Goal: Information Seeking & Learning: Learn about a topic

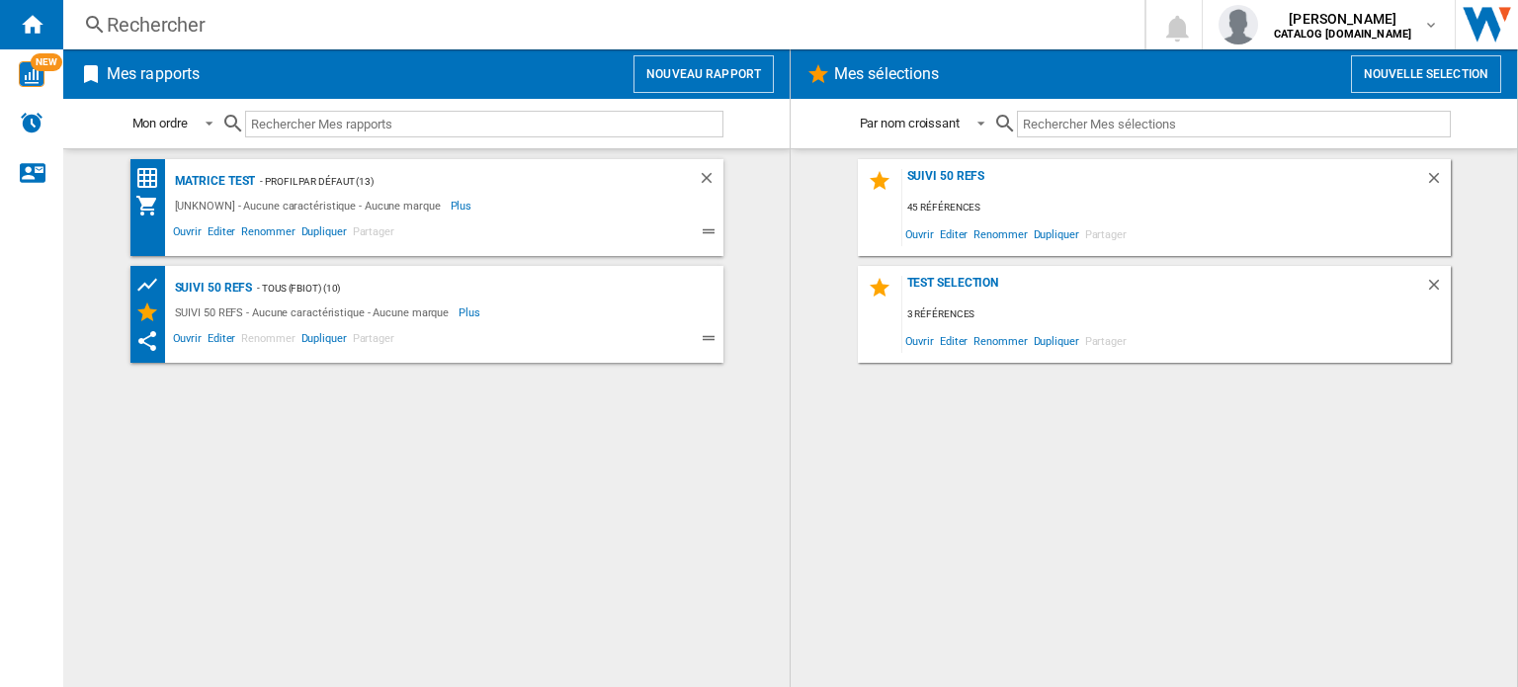
click at [377, 20] on div "Rechercher" at bounding box center [600, 25] width 986 height 28
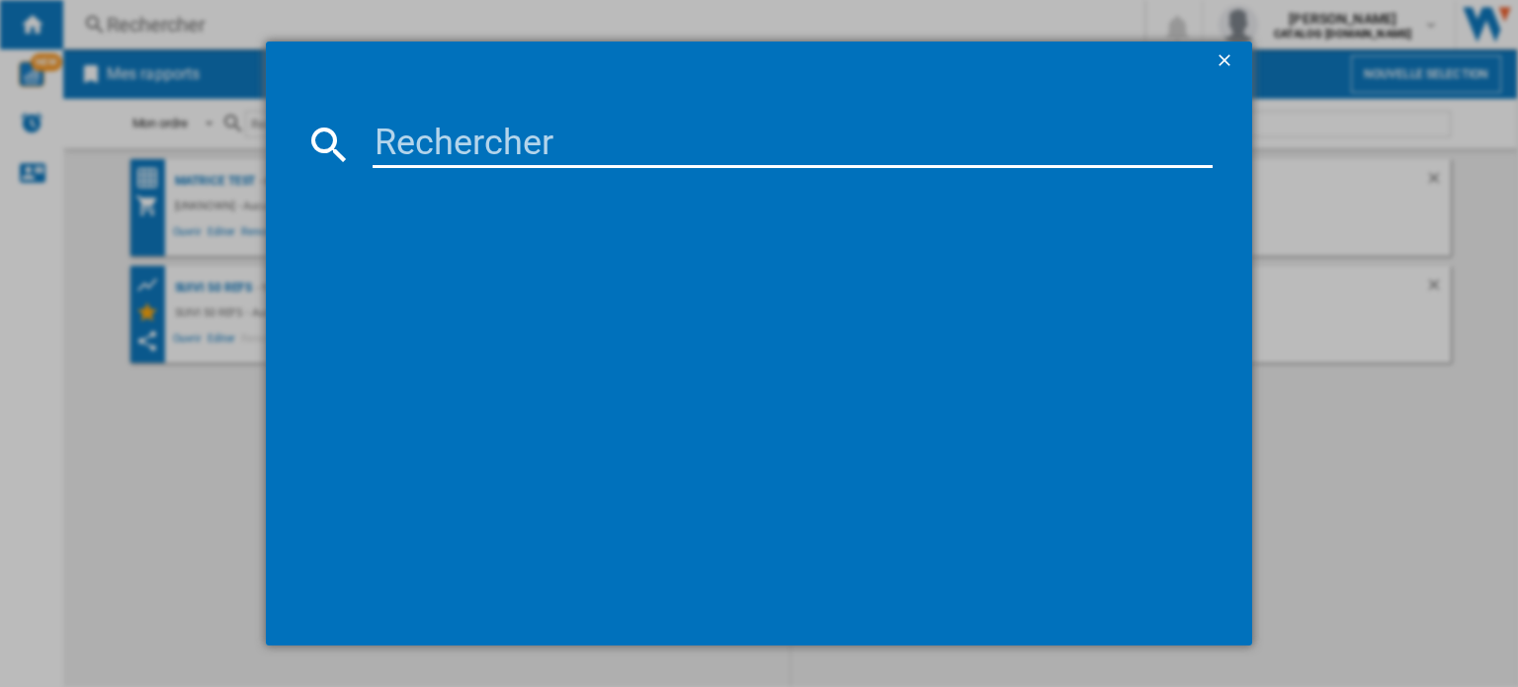
click at [427, 133] on input at bounding box center [793, 144] width 840 height 47
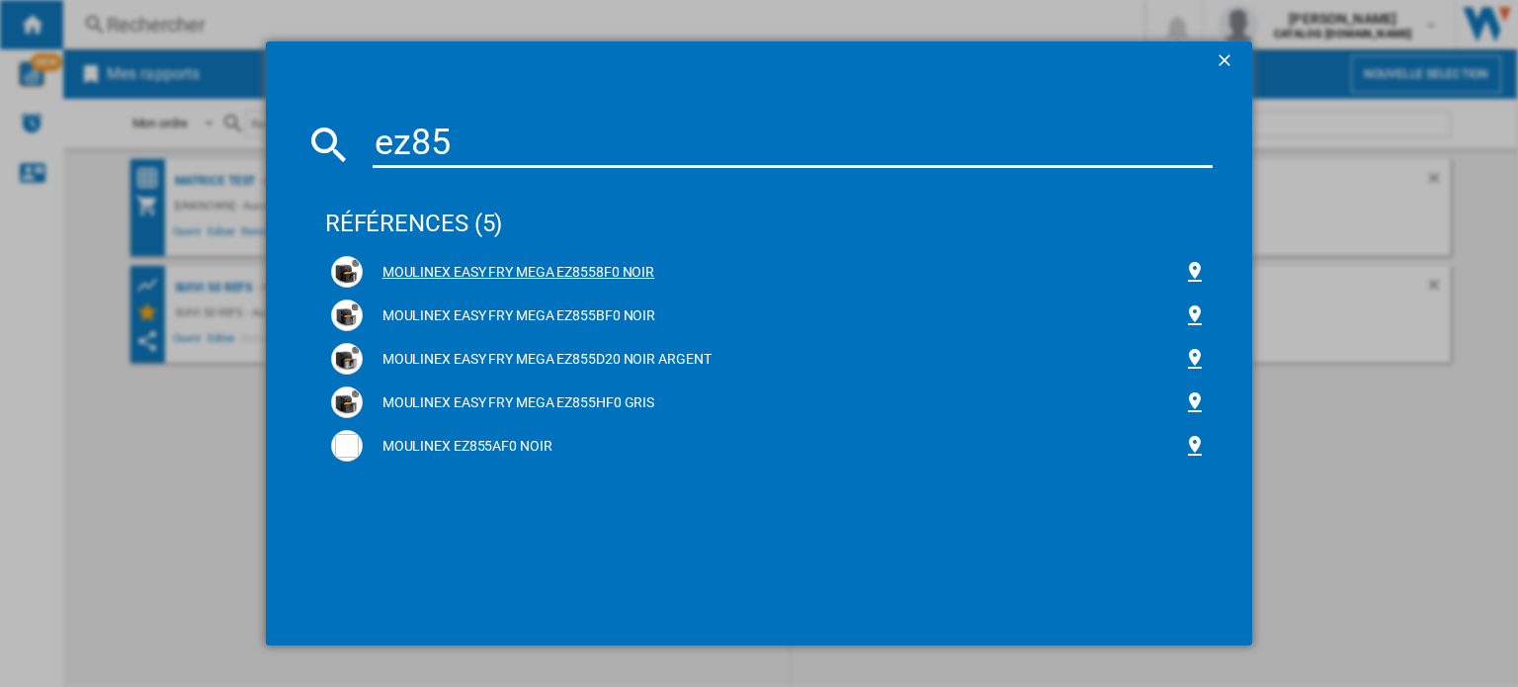
type input "ez85"
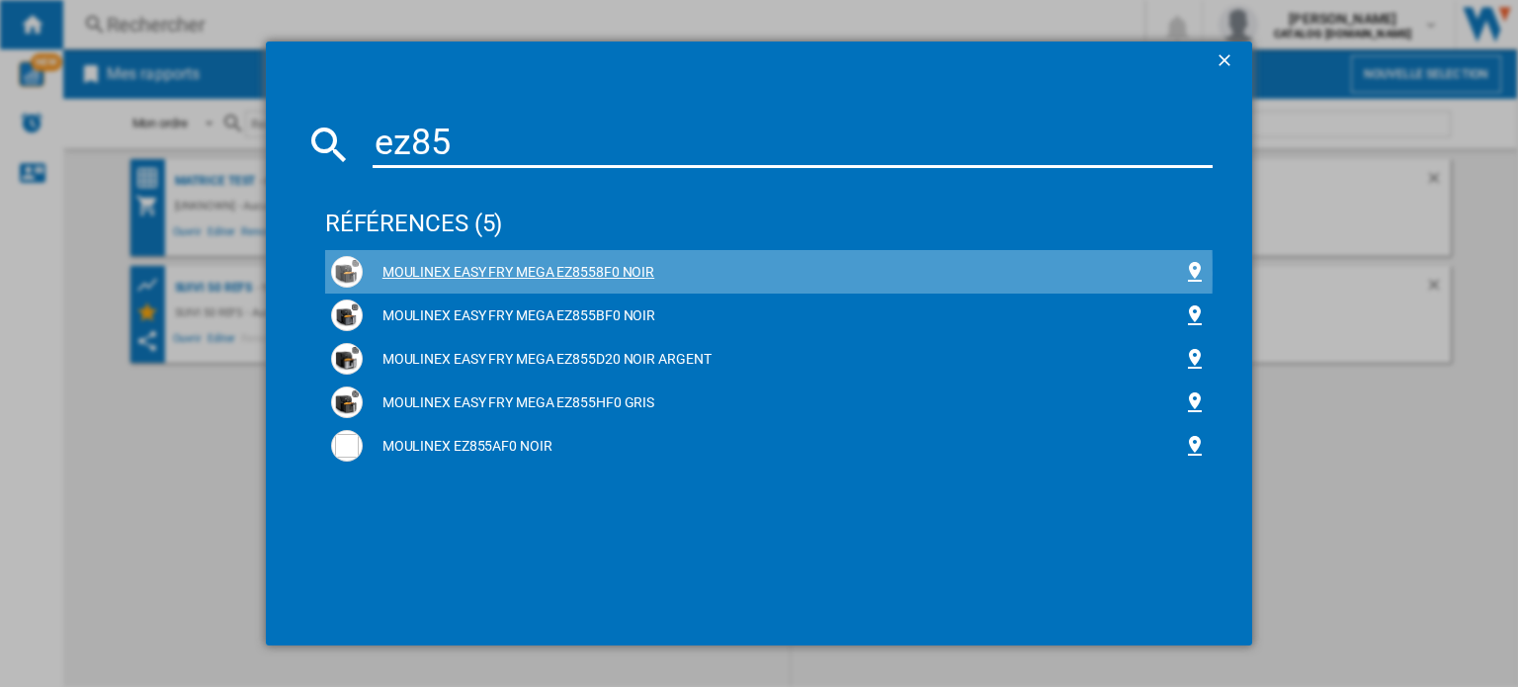
click at [467, 273] on div "MOULINEX EASY FRY MEGA EZ8558F0 NOIR" at bounding box center [773, 273] width 820 height 20
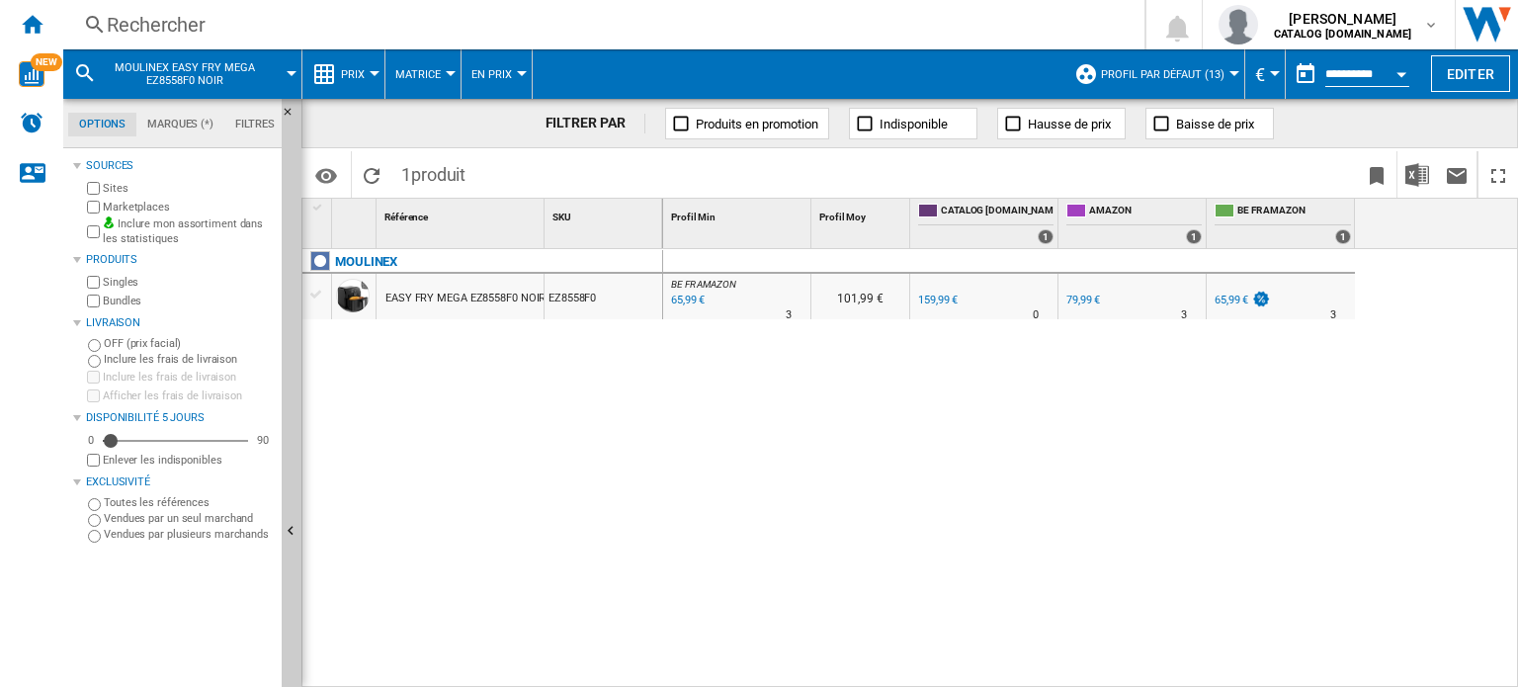
click at [371, 69] on button "Prix" at bounding box center [358, 73] width 34 height 49
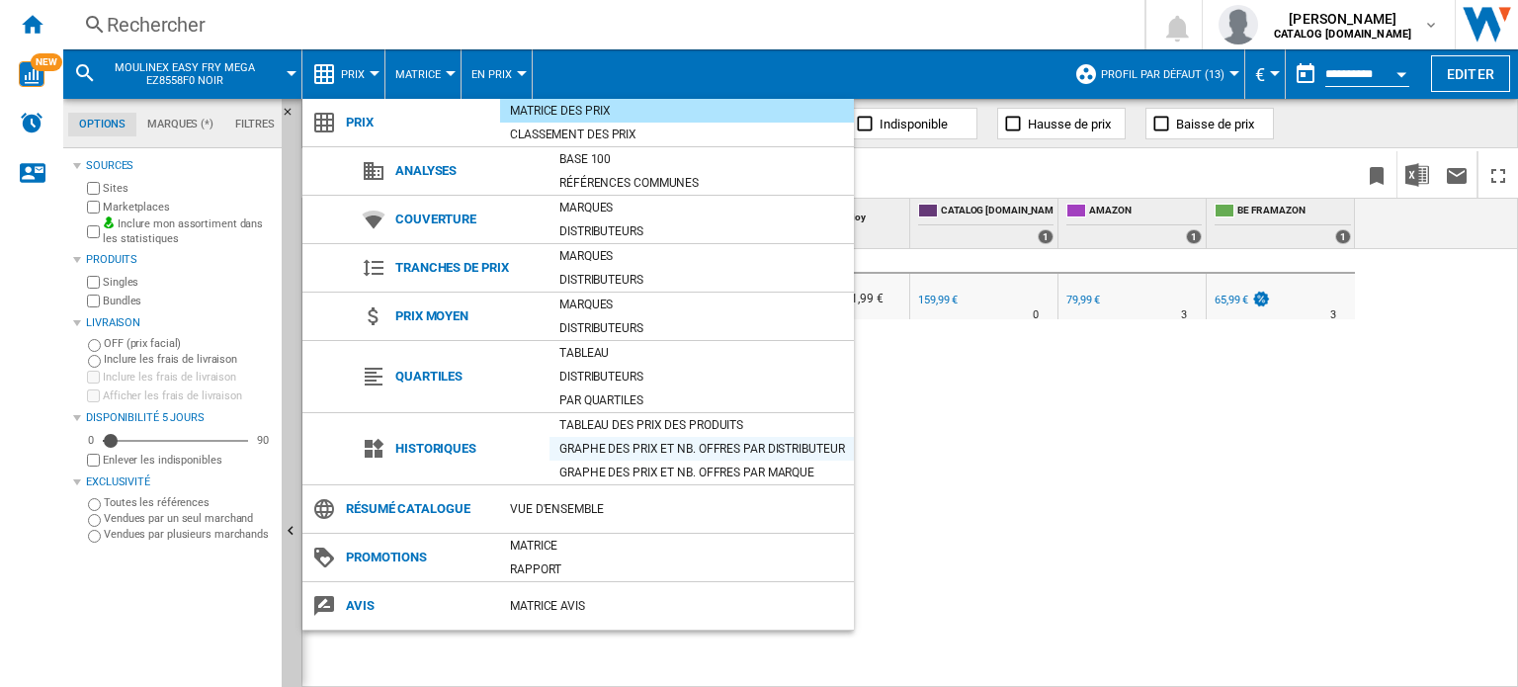
click at [613, 440] on div "Graphe des prix et nb. offres par distributeur" at bounding box center [702, 449] width 304 height 20
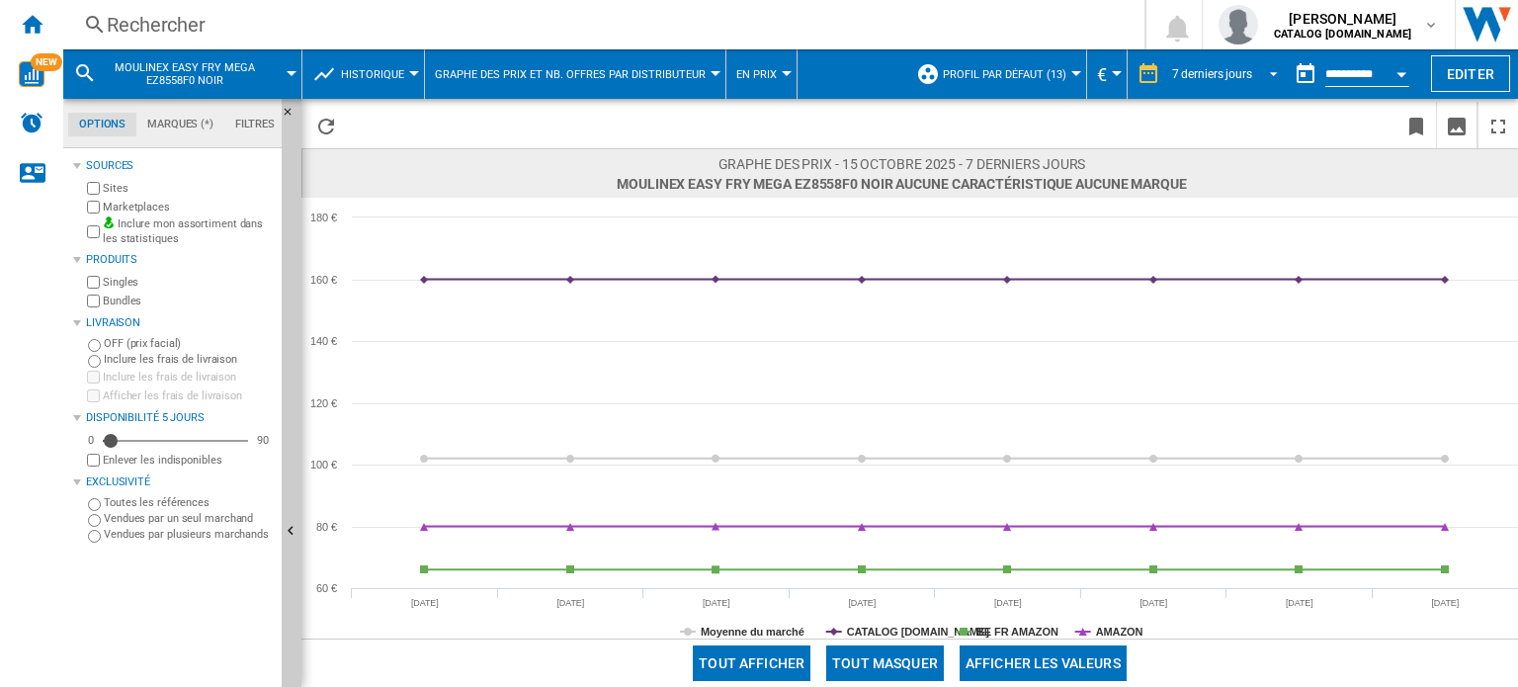
click at [1270, 71] on span "REPORTS.WIZARD.STEPS.REPORT.STEPS.REPORT_OPTIONS.PERIOD: 7 derniers jours" at bounding box center [1268, 72] width 24 height 18
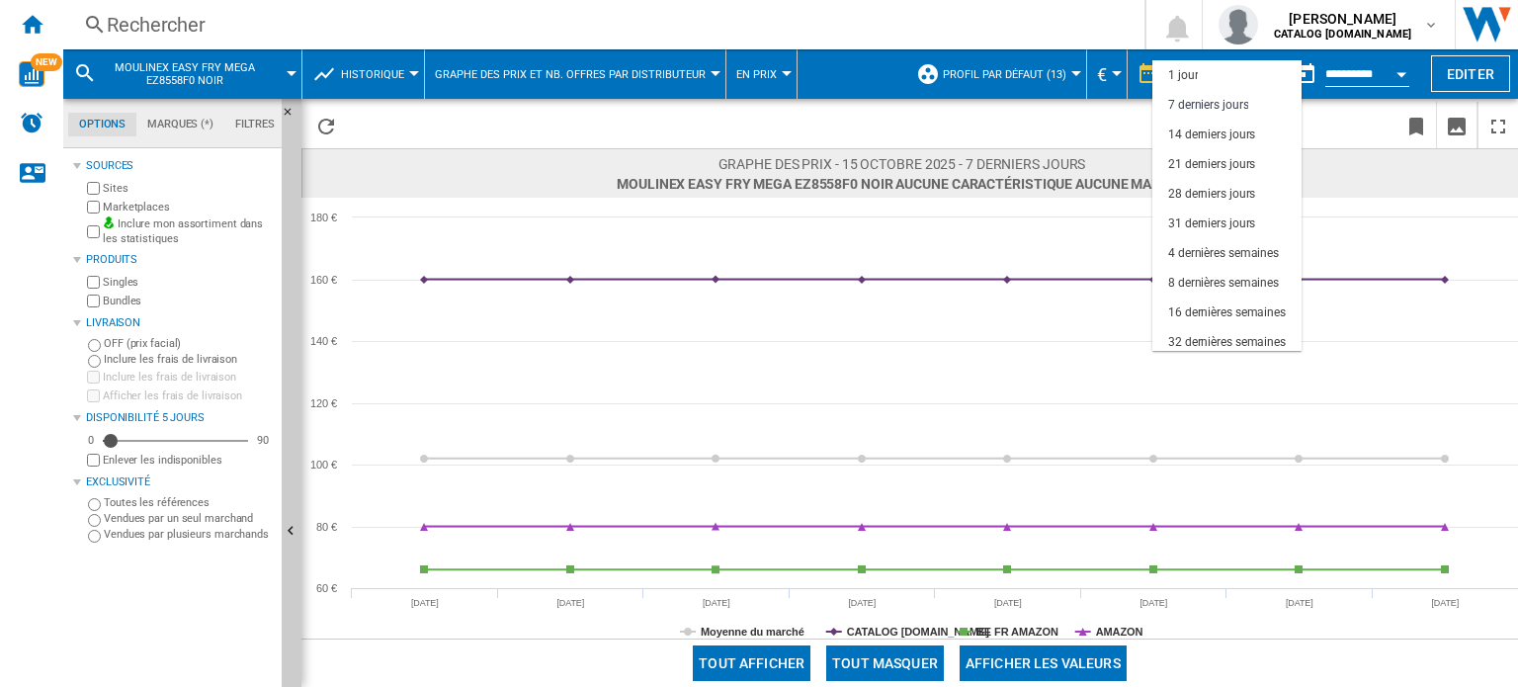
scroll to position [29, 0]
click at [1226, 305] on div "32 dernières semaines" at bounding box center [1227, 313] width 118 height 17
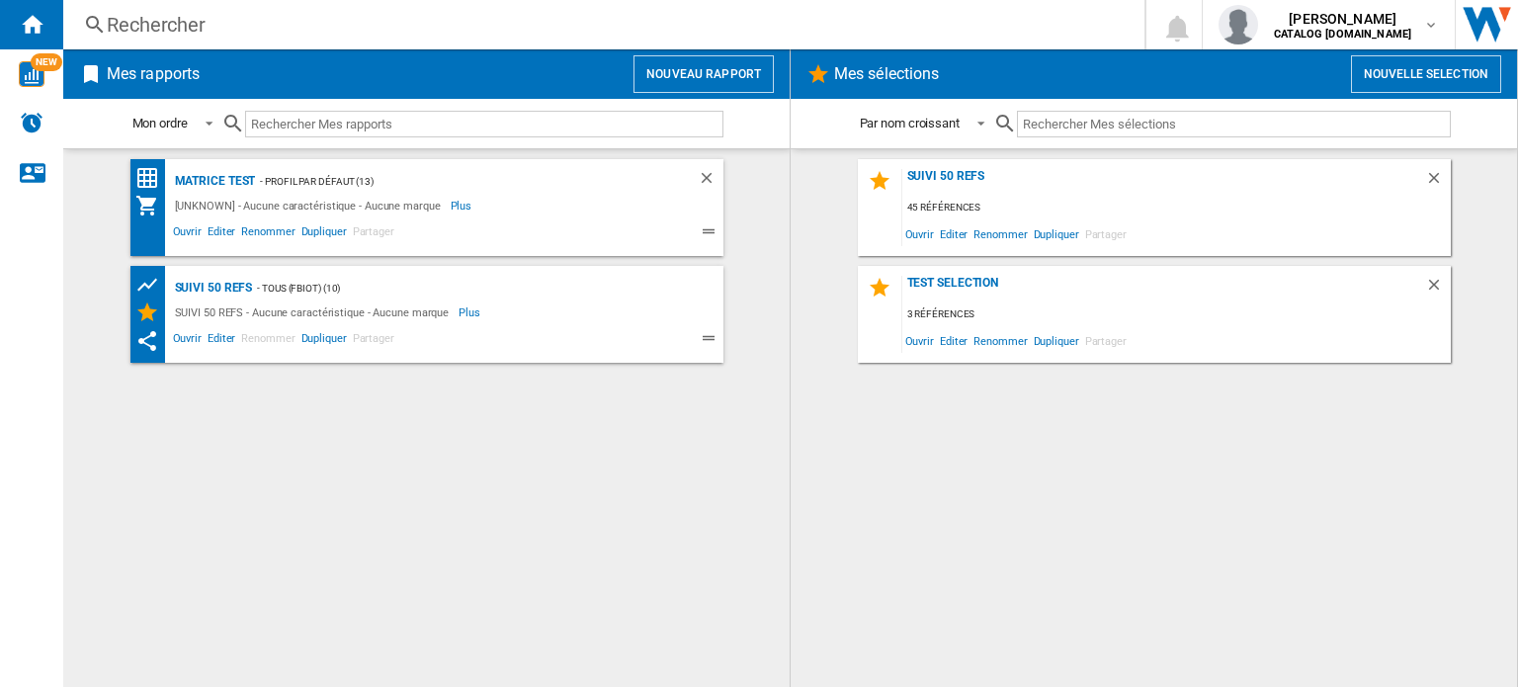
click at [156, 29] on div "Rechercher" at bounding box center [600, 25] width 986 height 28
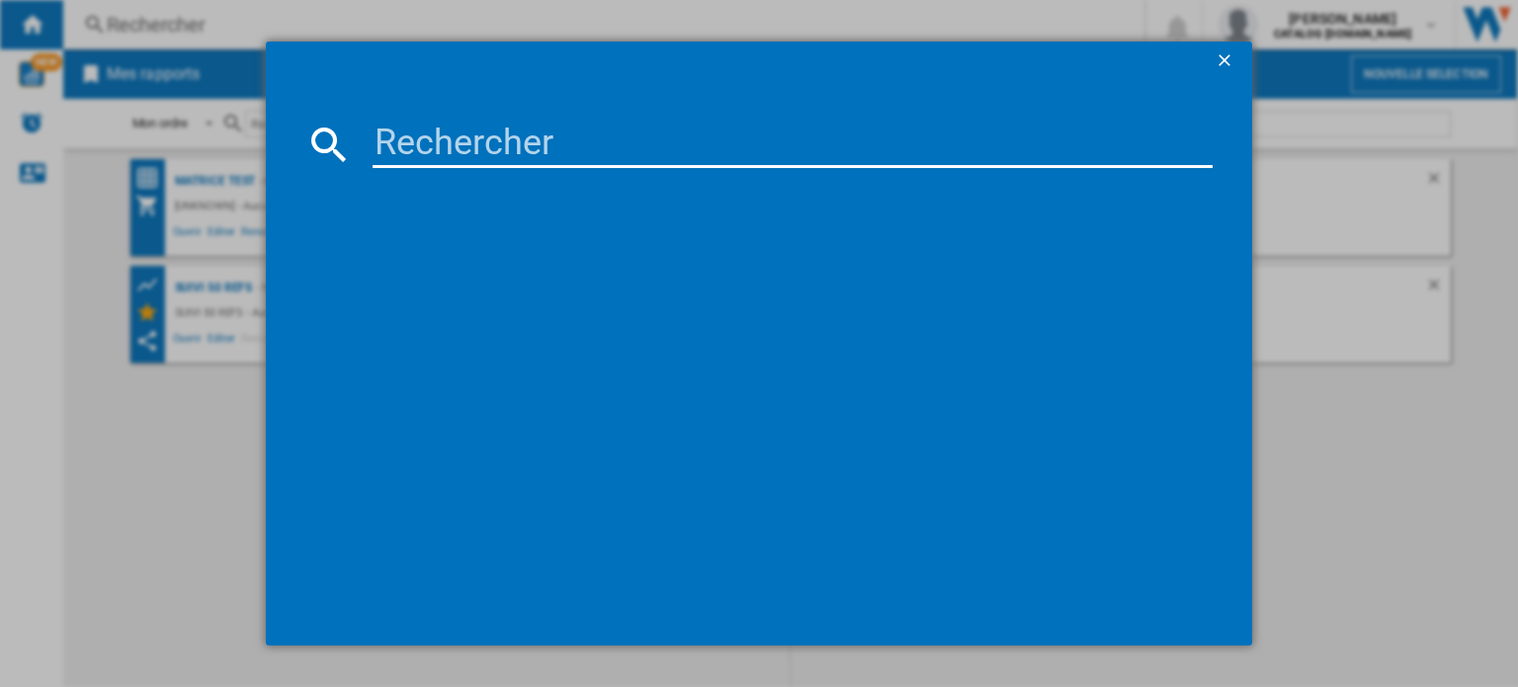
type input "Z"
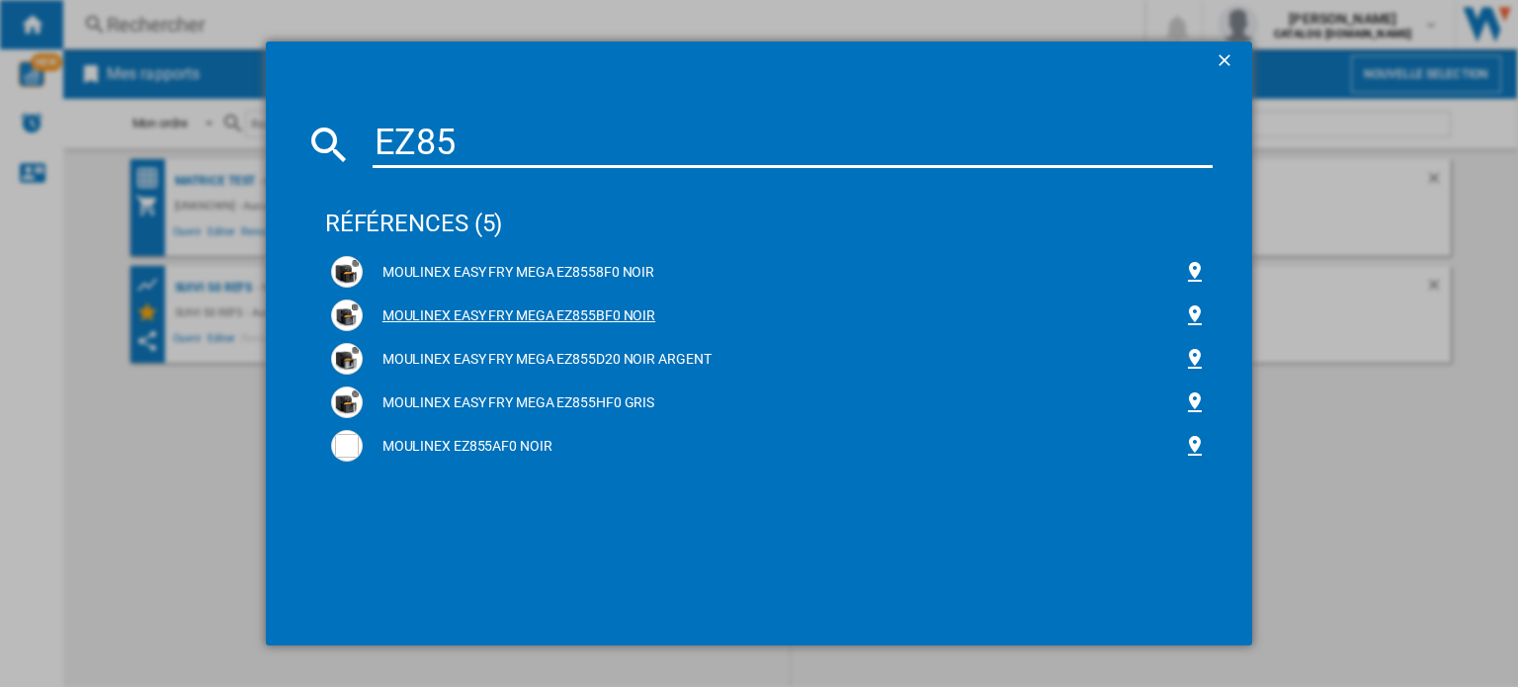
type input "EZ85"
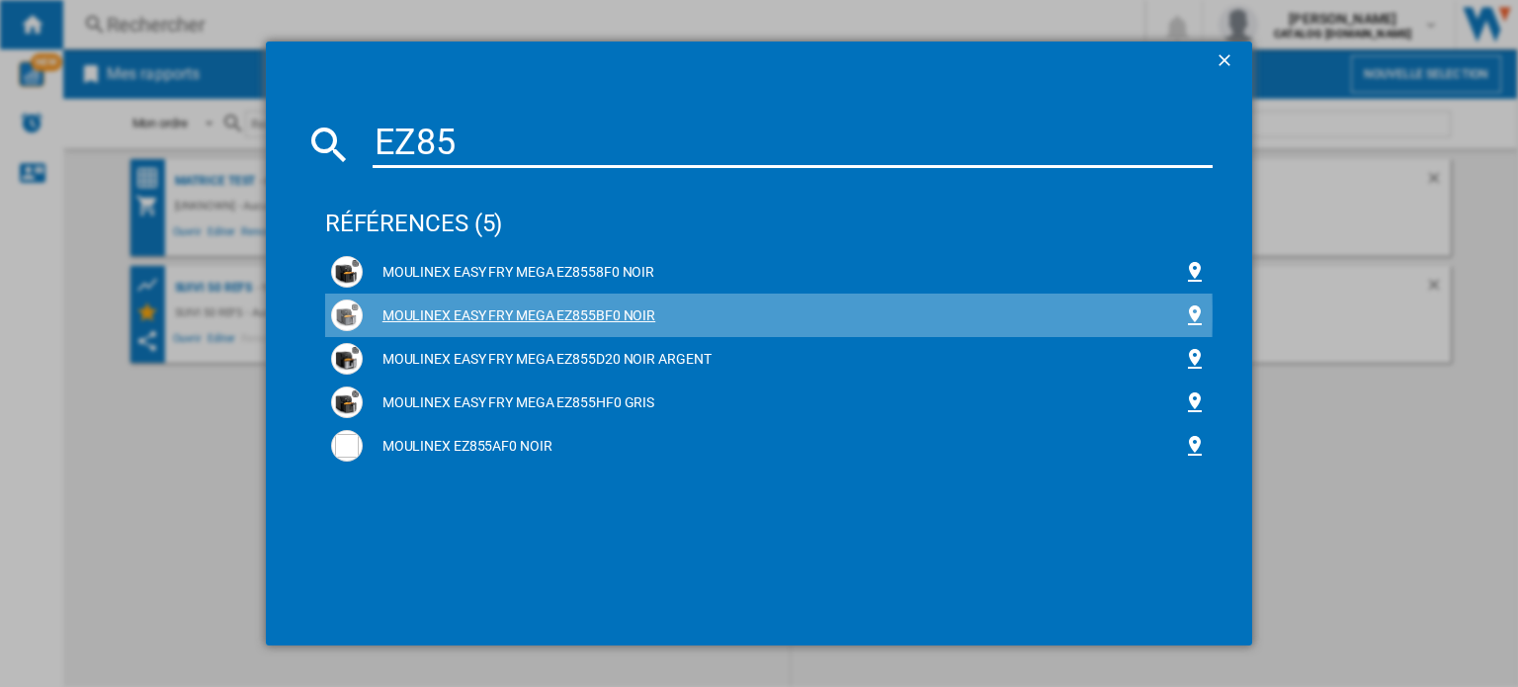
click at [561, 314] on div "MOULINEX EASY FRY MEGA EZ855BF0 NOIR" at bounding box center [773, 316] width 820 height 20
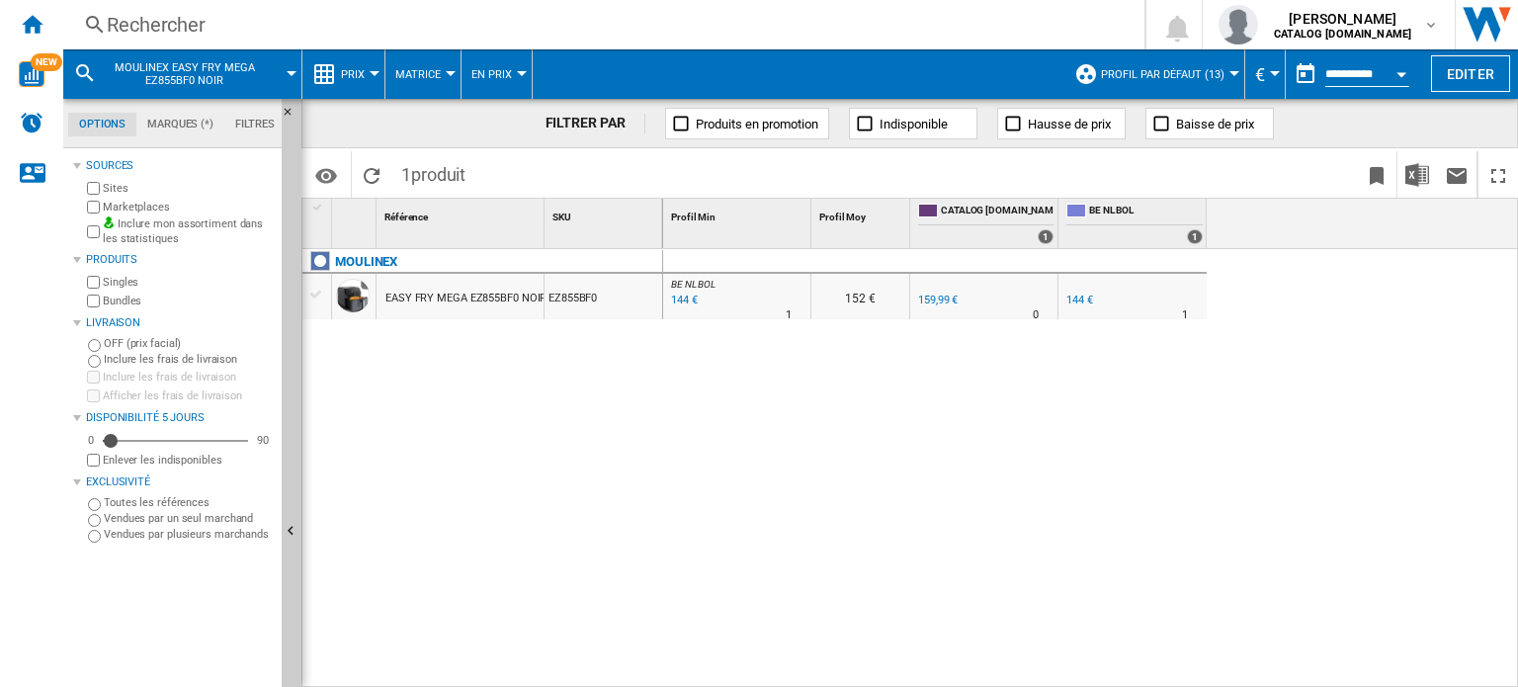
click at [380, 69] on md-menu "Prix Prix Matrice des prix Classement des prix Analyses Base 100 Références com…" at bounding box center [343, 73] width 83 height 49
click at [376, 74] on div at bounding box center [375, 73] width 10 height 5
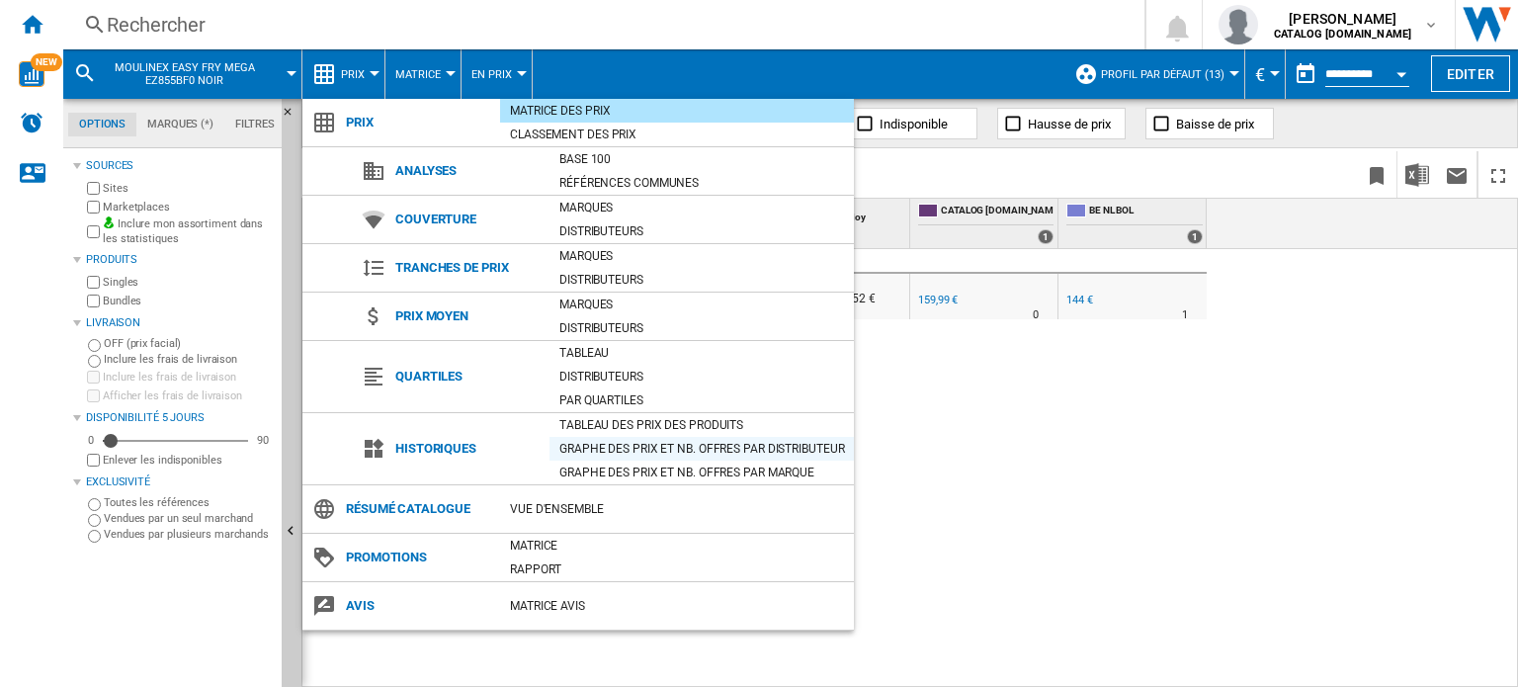
click at [657, 453] on div "Graphe des prix et nb. offres par distributeur" at bounding box center [702, 449] width 304 height 20
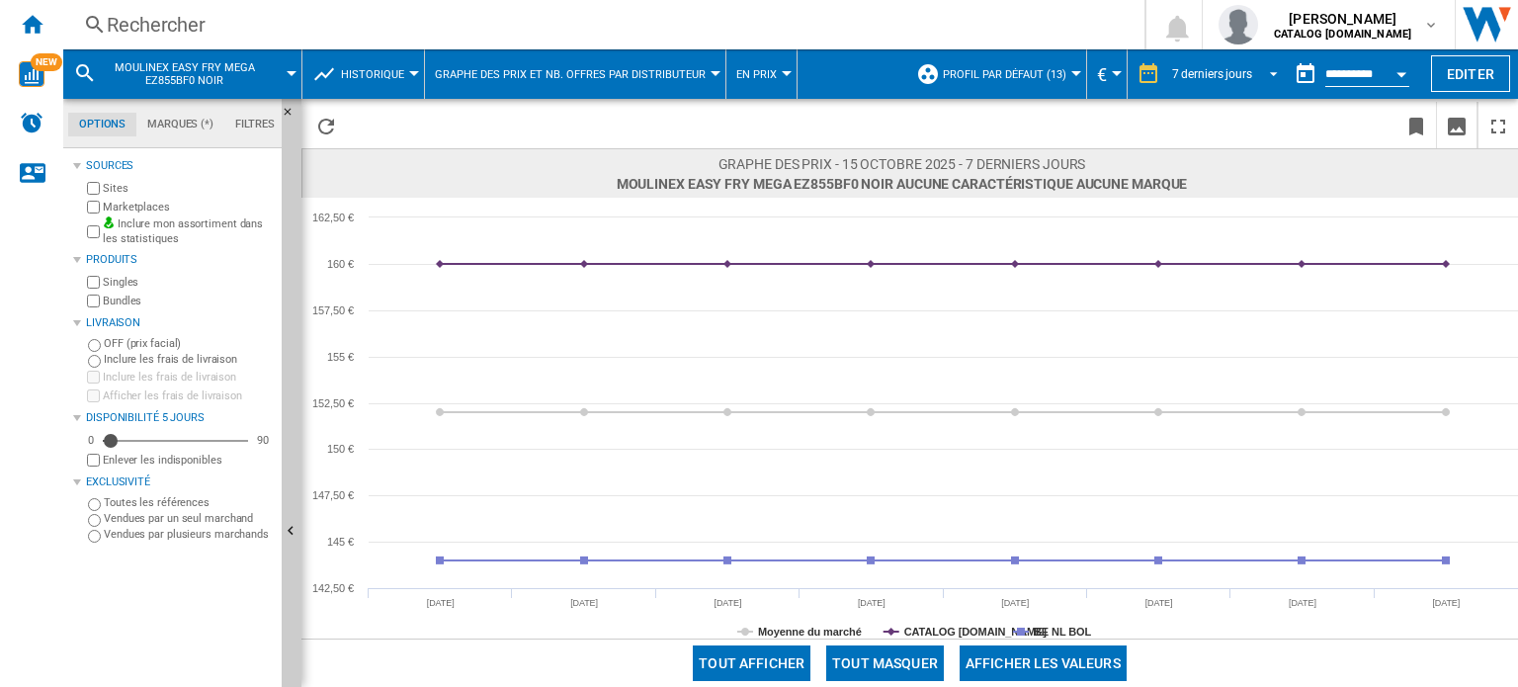
click at [1274, 72] on span "REPORTS.WIZARD.STEPS.REPORT.STEPS.REPORT_OPTIONS.PERIOD: 7 derniers jours" at bounding box center [1268, 72] width 24 height 18
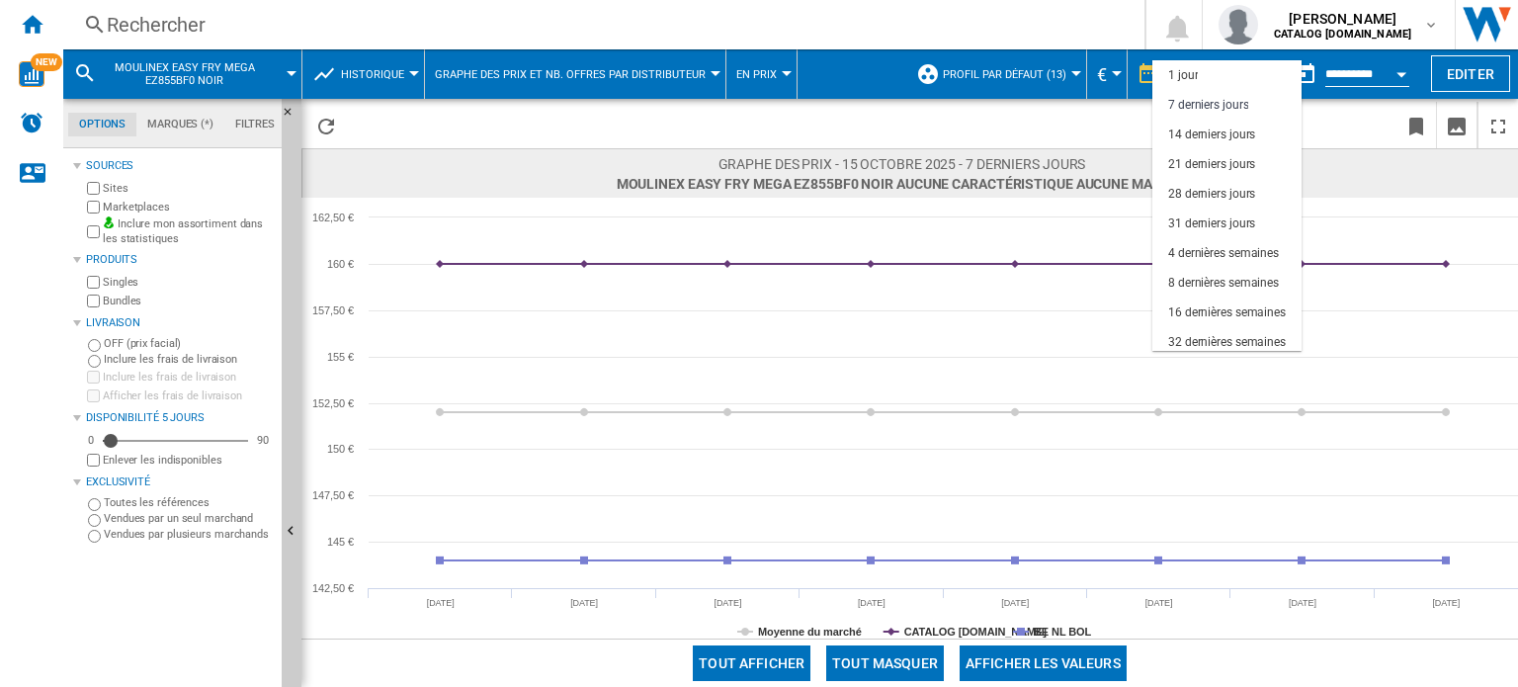
scroll to position [29, 0]
click at [1244, 305] on div "32 dernières semaines" at bounding box center [1227, 313] width 118 height 17
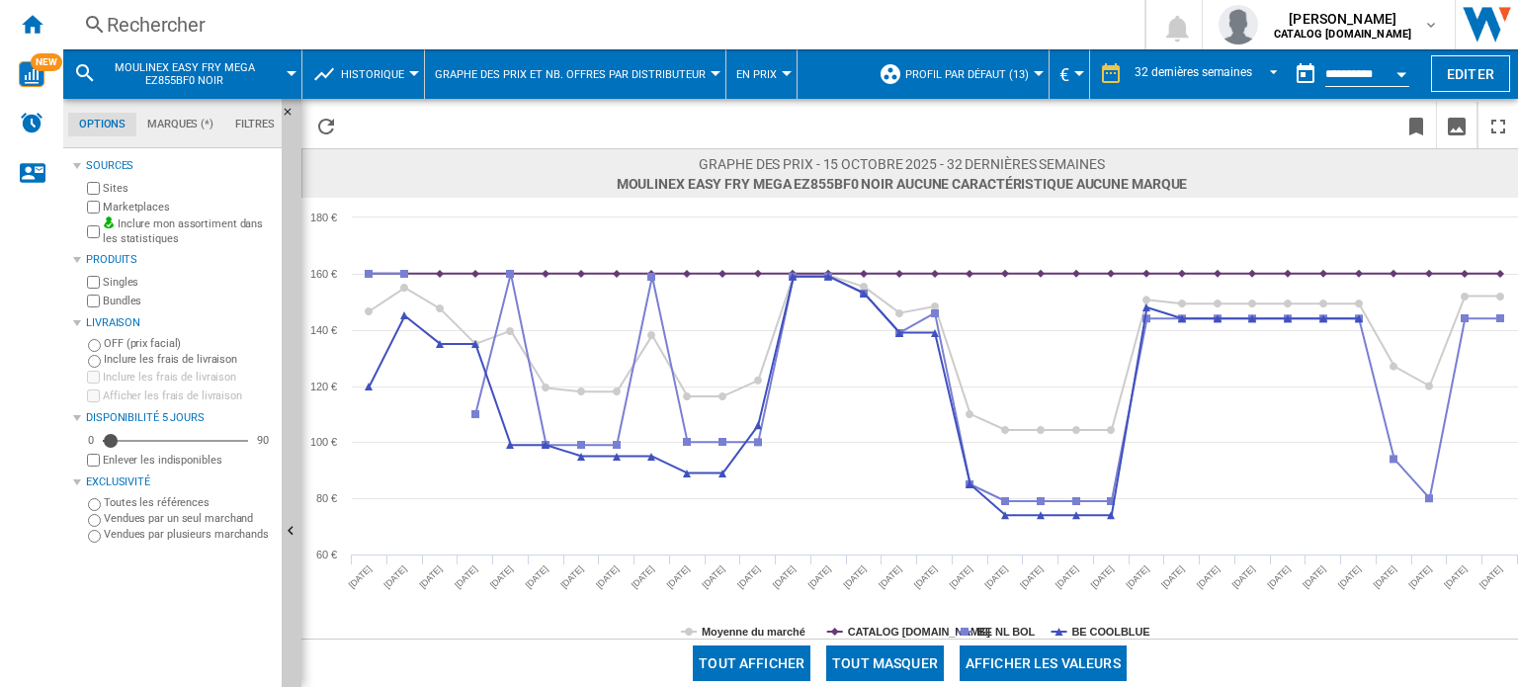
click at [237, 26] on div "Rechercher" at bounding box center [600, 25] width 986 height 28
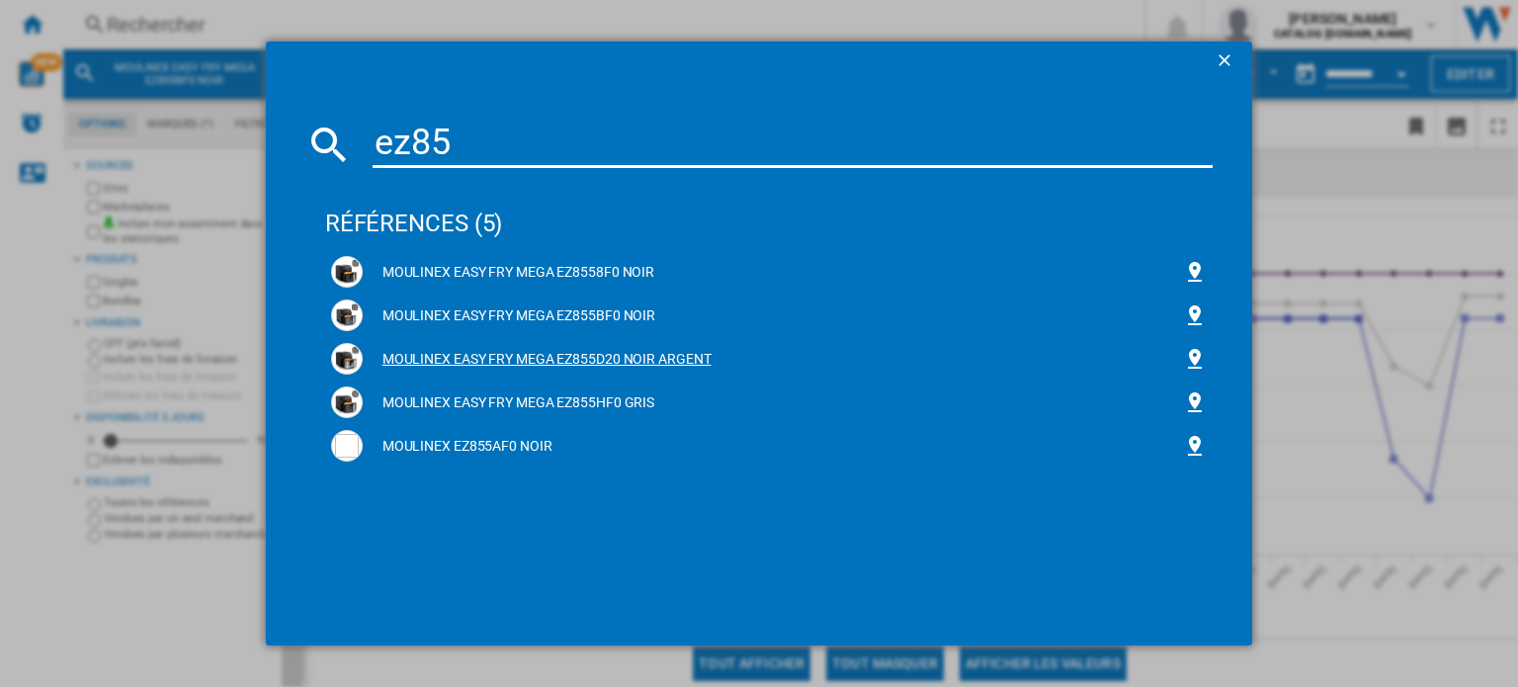
type input "ez85"
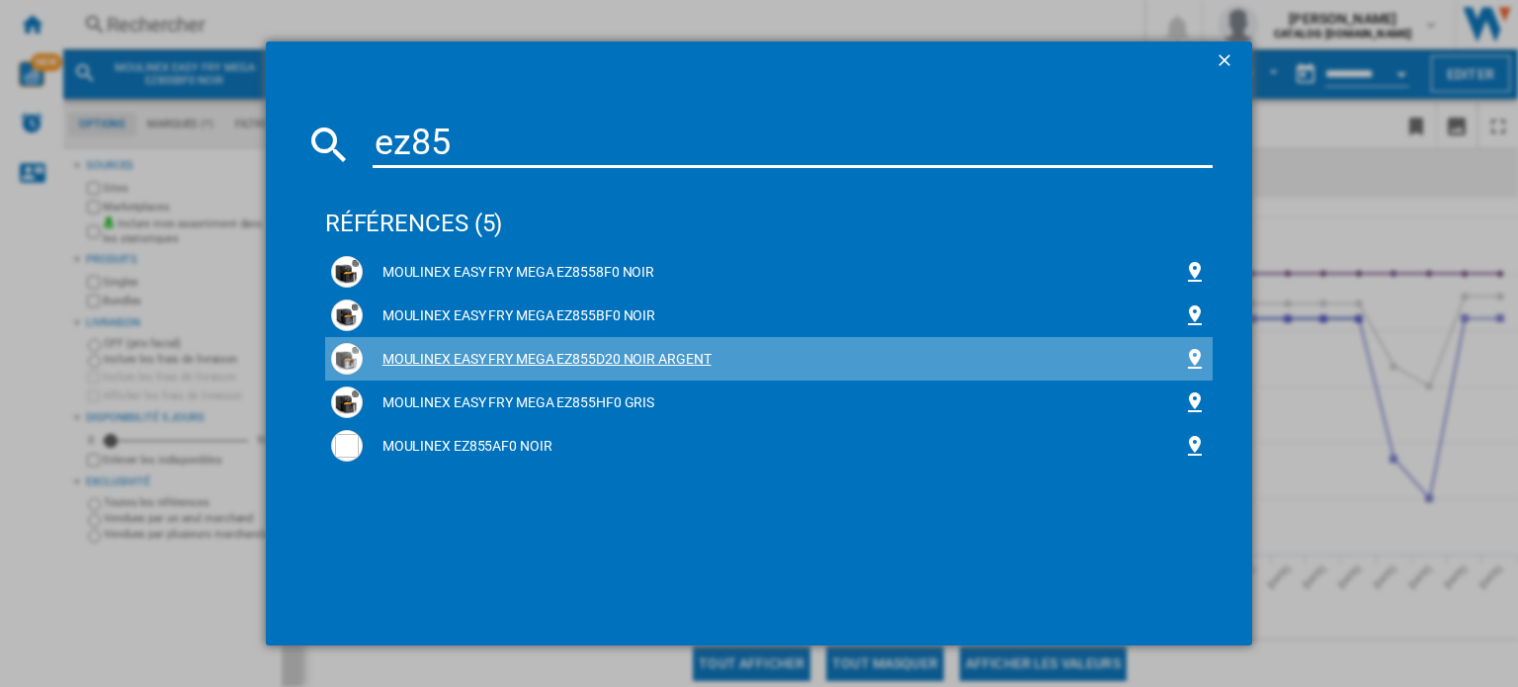
click at [529, 351] on div "MOULINEX EASY FRY MEGA EZ855D20 NOIR ARGENT" at bounding box center [773, 360] width 820 height 20
